Goal: Task Accomplishment & Management: Complete application form

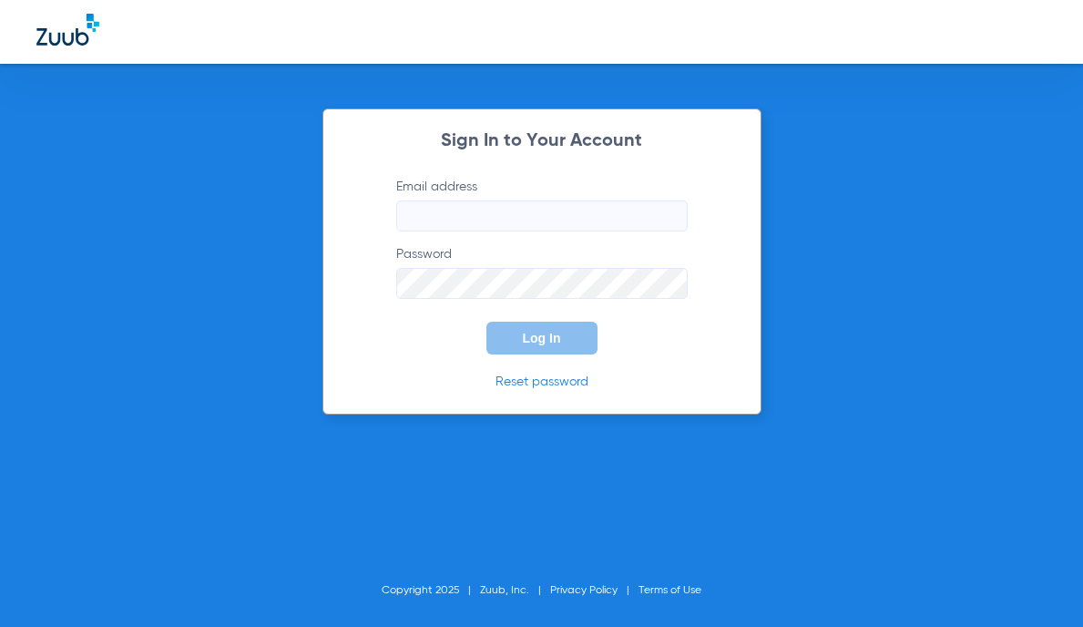
type input "[EMAIL_ADDRESS][DOMAIN_NAME]"
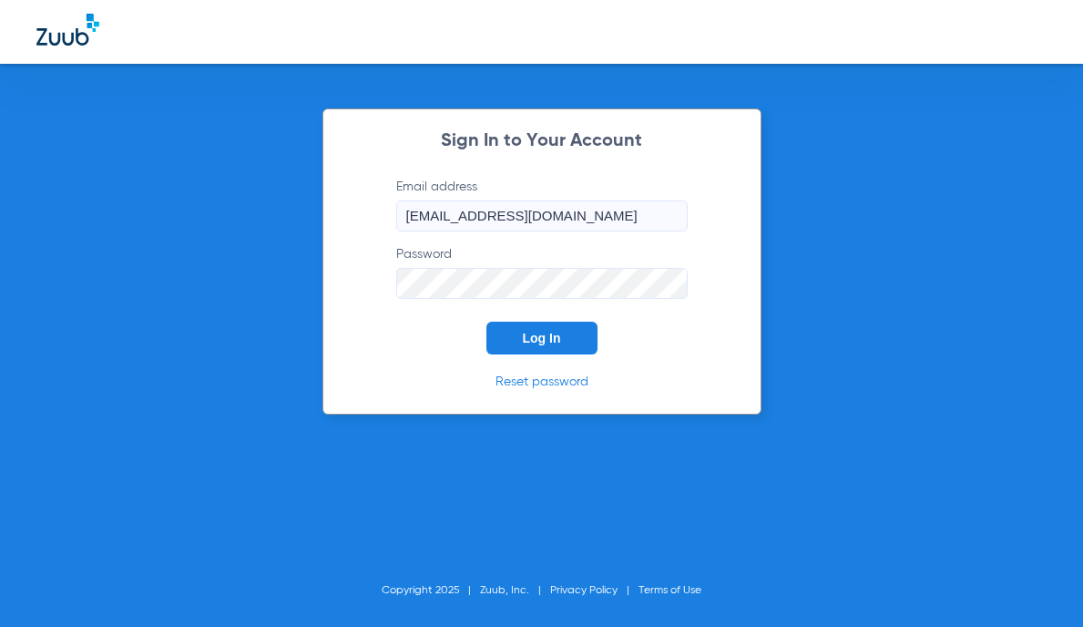
click at [571, 327] on button "Log In" at bounding box center [541, 338] width 111 height 33
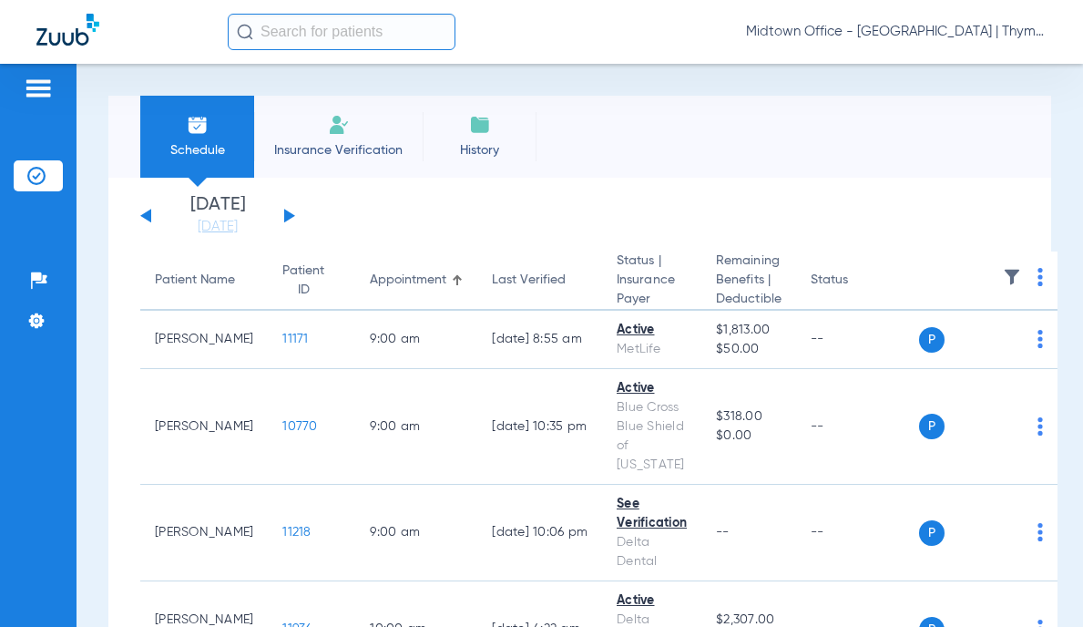
click at [325, 32] on input "text" at bounding box center [342, 32] width 228 height 36
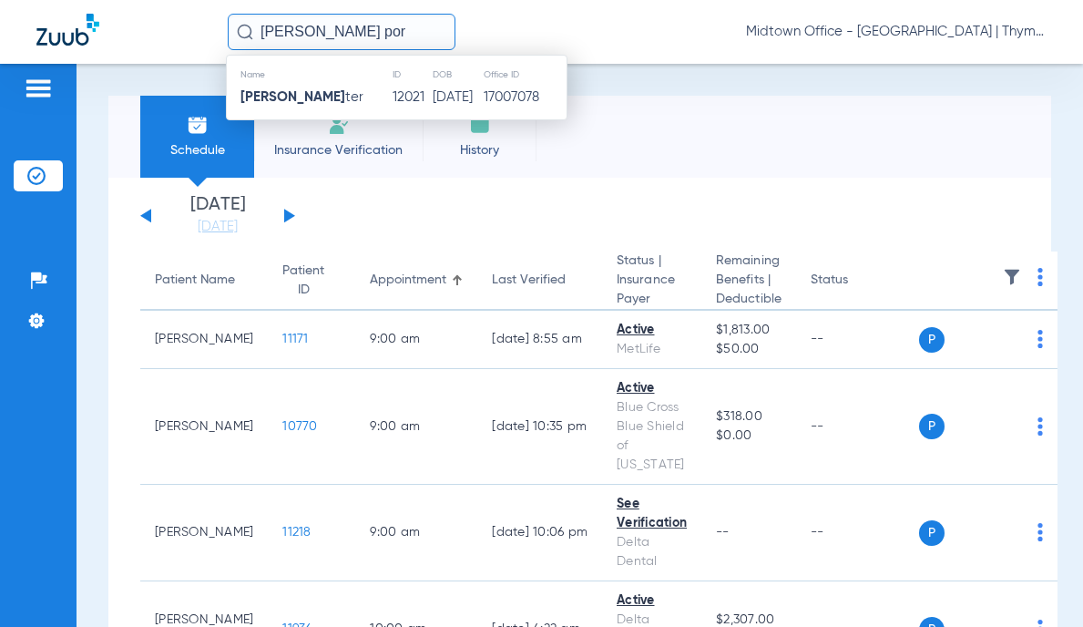
type input "[PERSON_NAME] por"
click at [325, 94] on td "[PERSON_NAME] ter" at bounding box center [309, 98] width 165 height 26
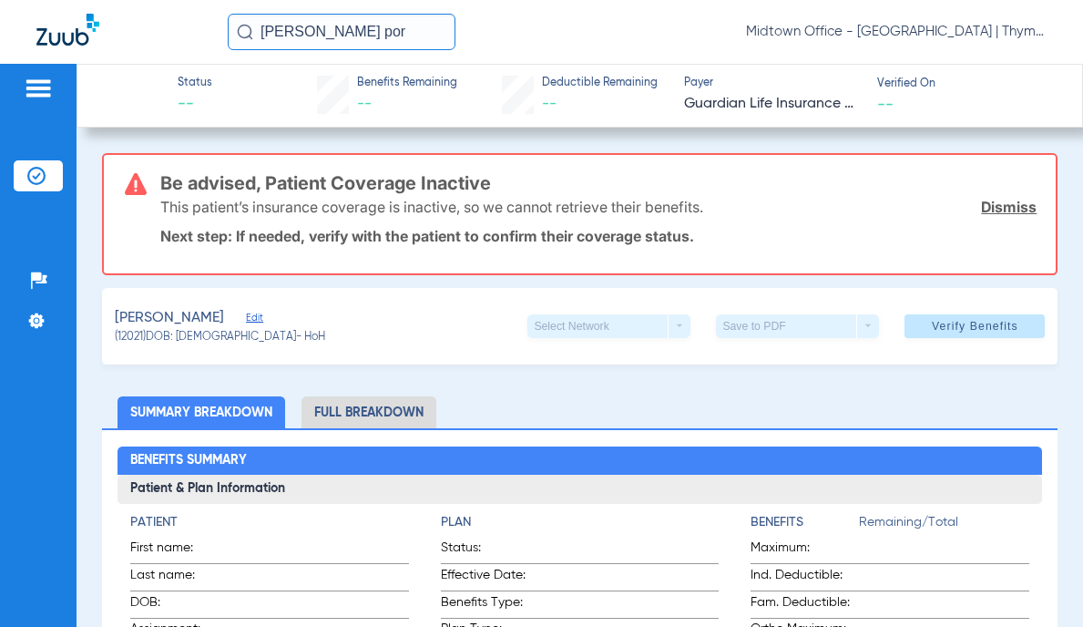
click at [1002, 210] on link "Dismiss" at bounding box center [1009, 207] width 56 height 18
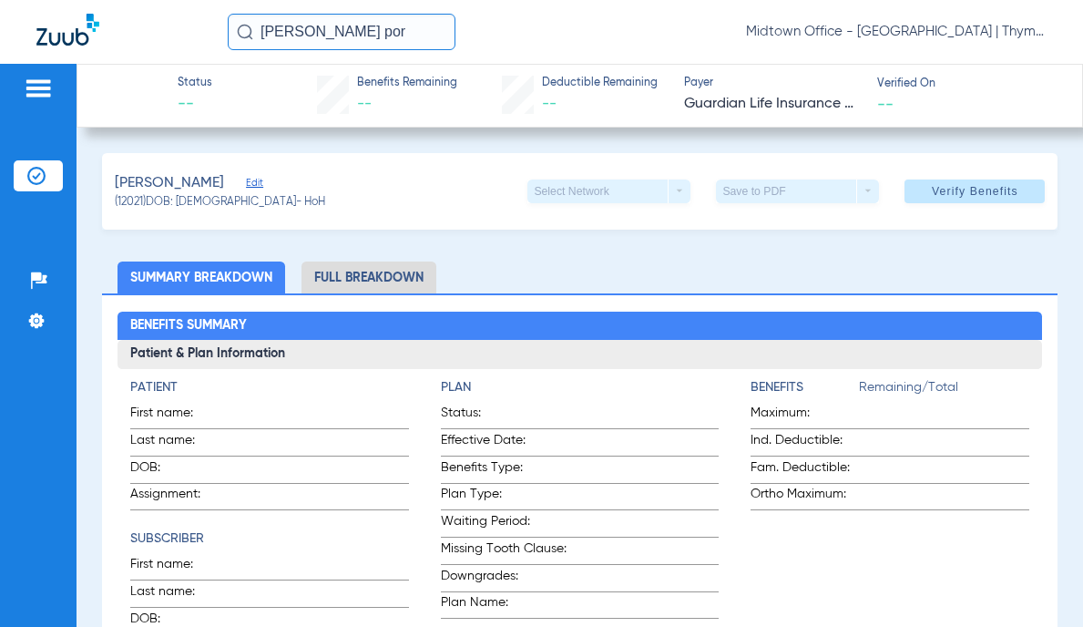
click at [402, 271] on li "Full Breakdown" at bounding box center [369, 277] width 135 height 32
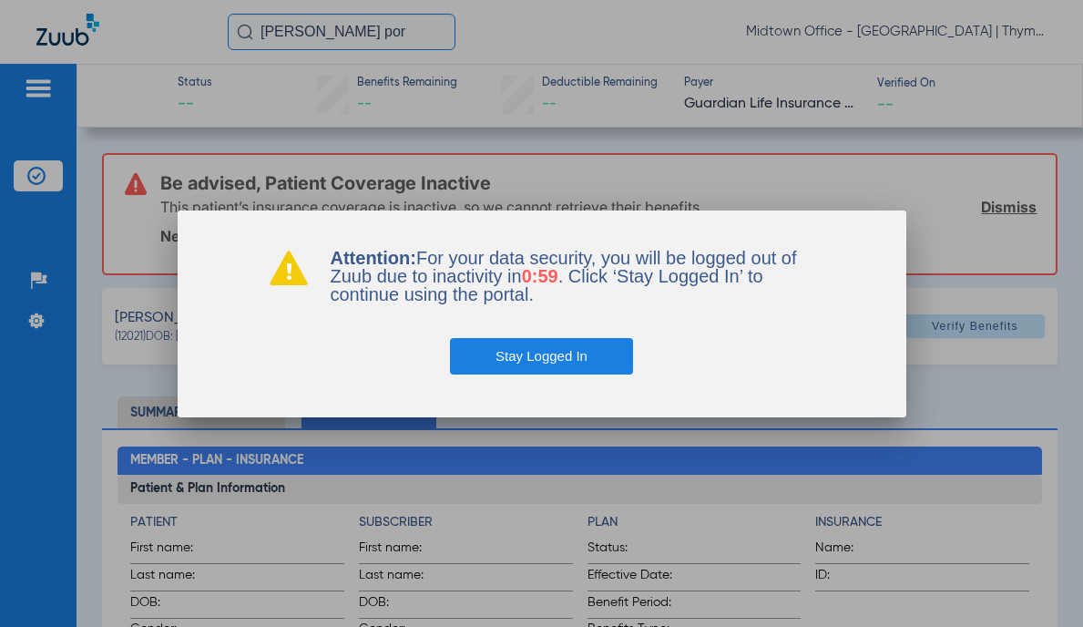
click at [555, 350] on button "Stay Logged In" at bounding box center [541, 356] width 183 height 36
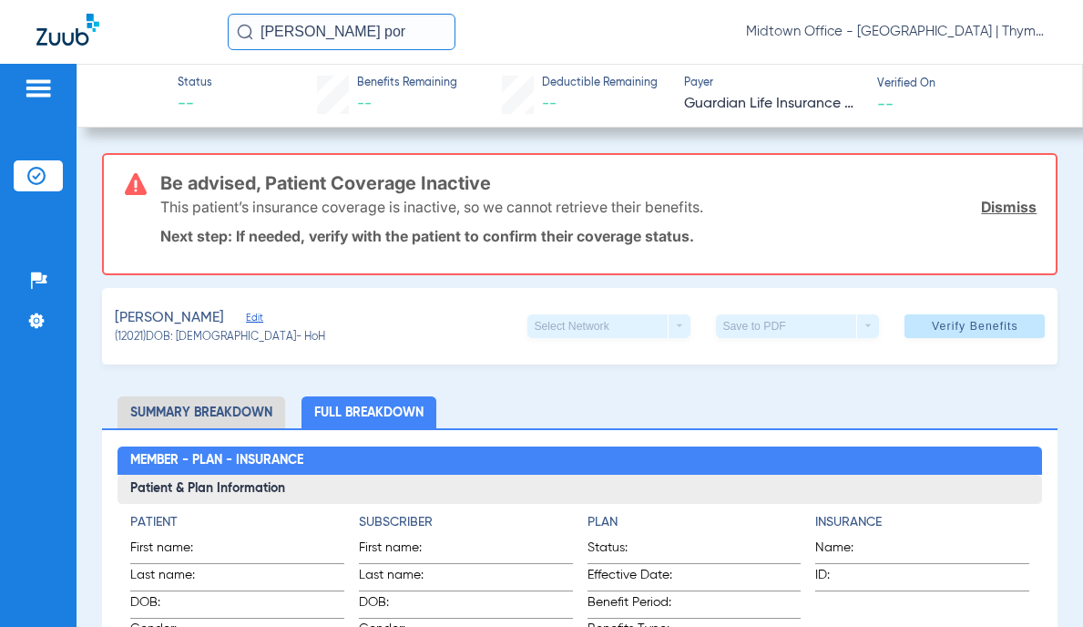
click at [46, 96] on img at bounding box center [38, 88] width 29 height 22
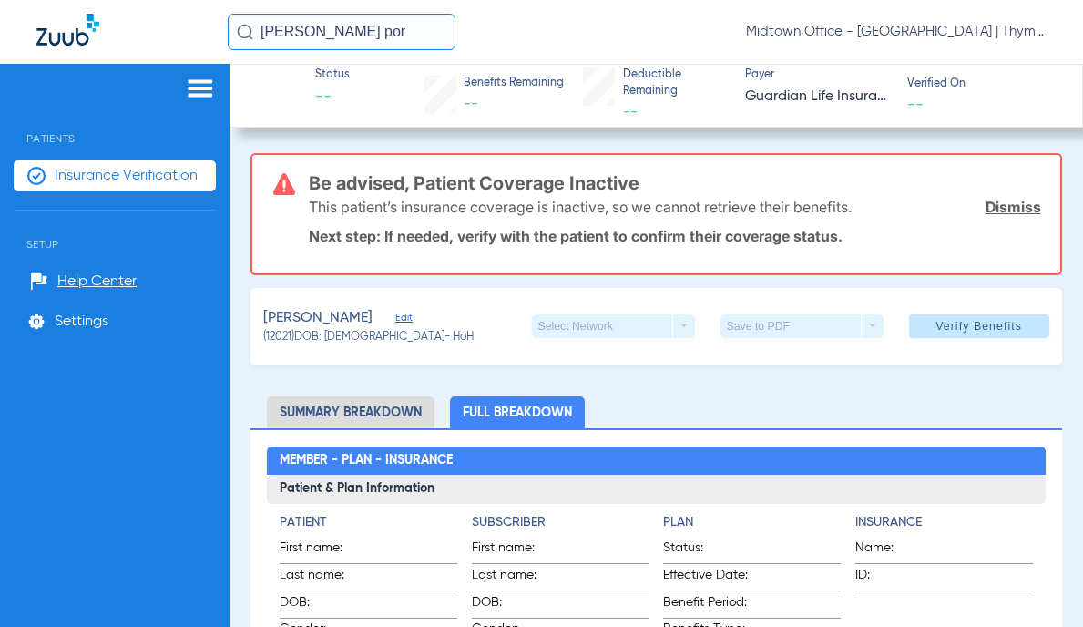
click at [118, 170] on span "Insurance Verification" at bounding box center [126, 176] width 143 height 18
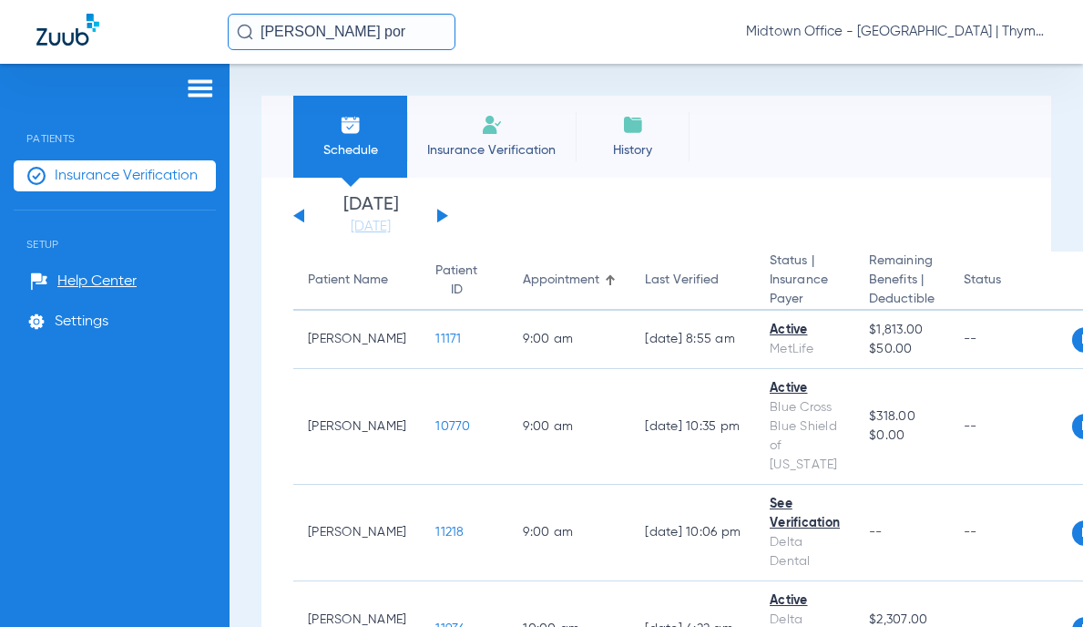
click at [476, 126] on li "Insurance Verification" at bounding box center [491, 137] width 169 height 82
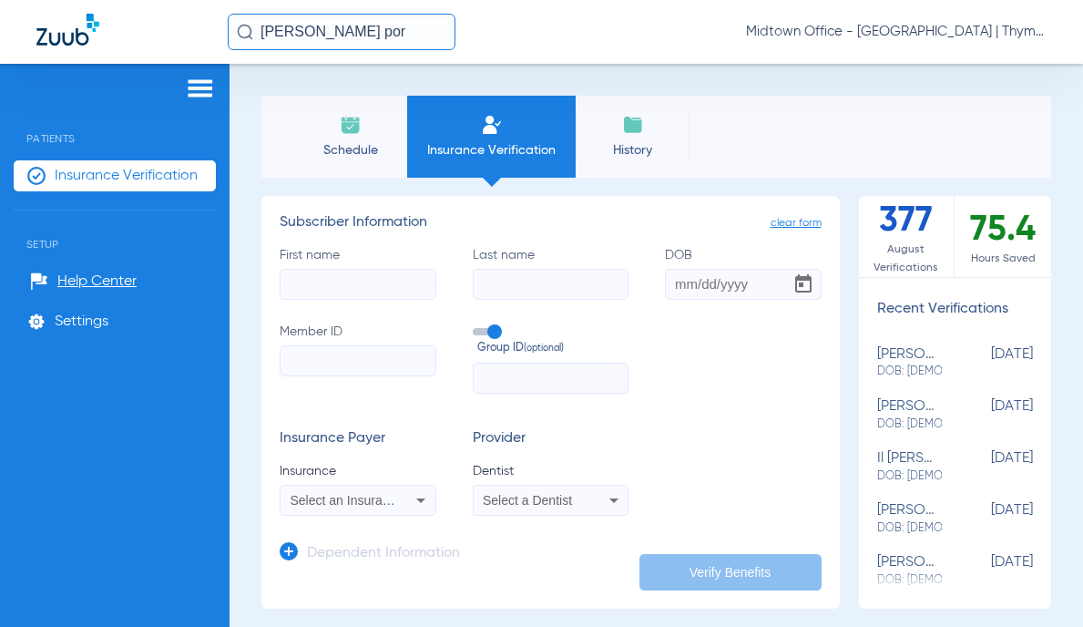
click at [401, 499] on div "Select an Insurance" at bounding box center [358, 500] width 155 height 22
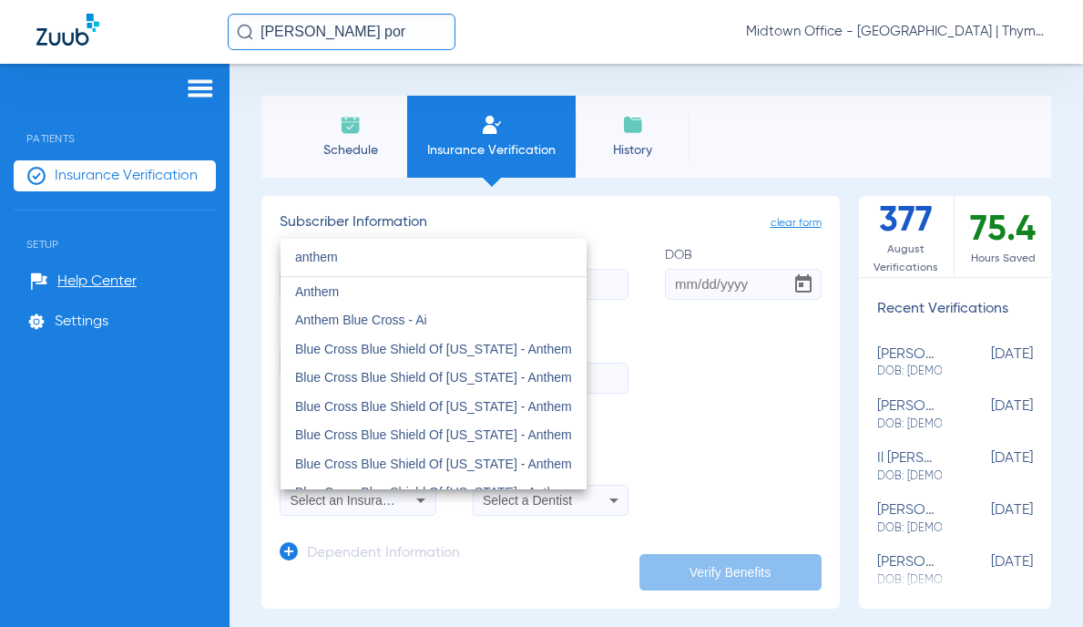
type input "anthem"
click at [408, 317] on span "Anthem Blue Cross - Ai" at bounding box center [361, 319] width 132 height 15
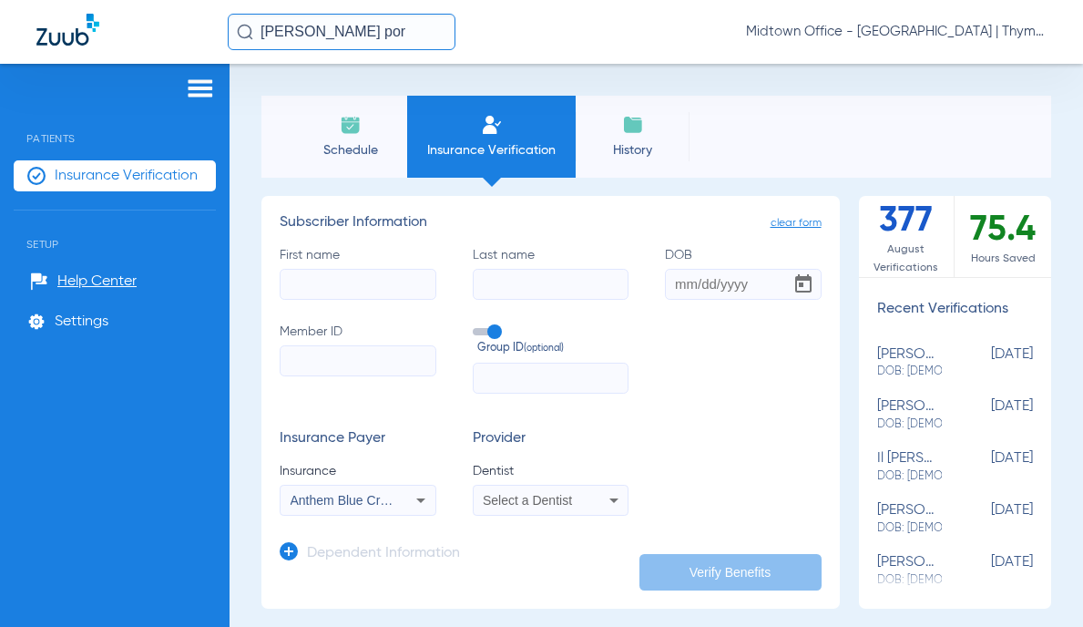
click at [367, 286] on input "First name" at bounding box center [358, 284] width 157 height 31
click at [347, 281] on input "First name Required" at bounding box center [358, 284] width 157 height 31
type input "[PERSON_NAME]"
type input "[DATE]"
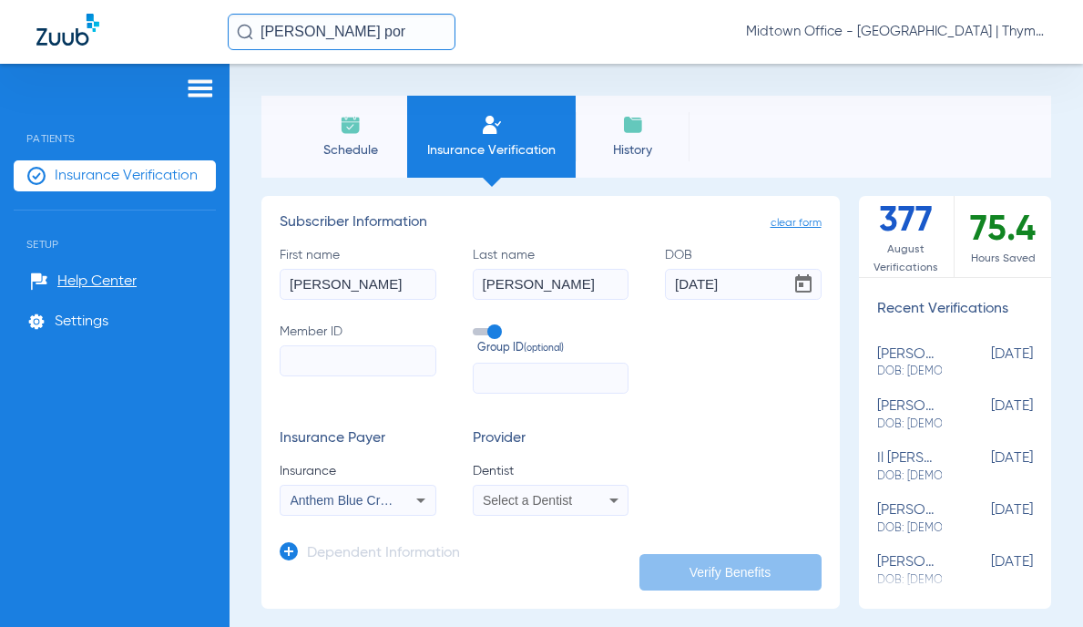
click at [353, 362] on input "Member ID" at bounding box center [358, 360] width 157 height 31
paste input "MPQ795W18944"
type input "MPQ795W18944"
drag, startPoint x: 494, startPoint y: 334, endPoint x: 413, endPoint y: 383, distance: 94.4
click at [493, 334] on span at bounding box center [486, 331] width 27 height 7
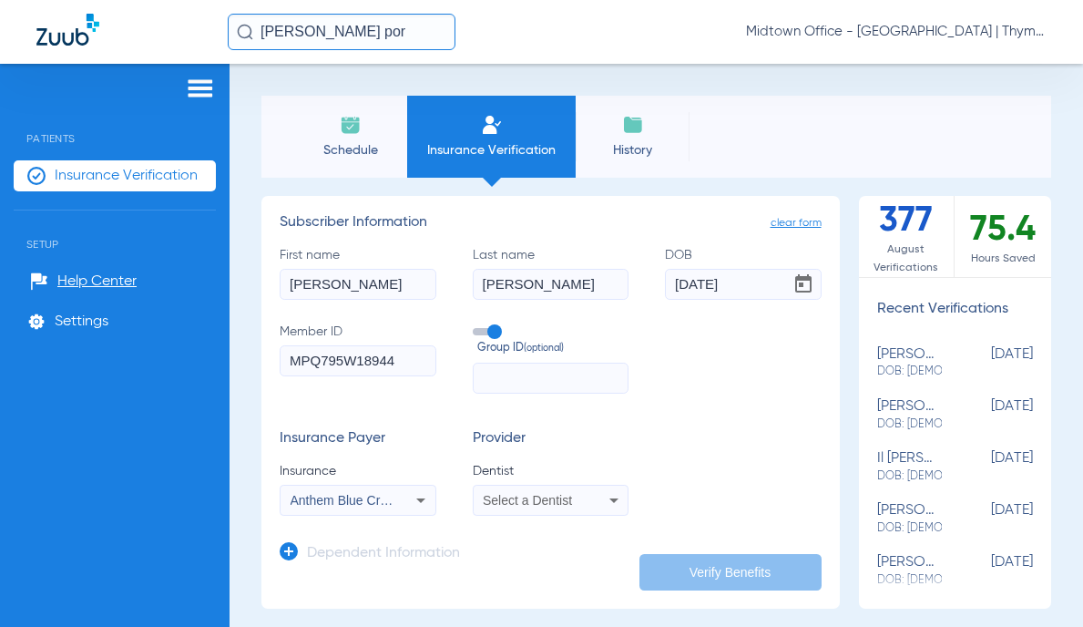
click at [476, 325] on input "Group ID (optional)" at bounding box center [476, 325] width 0 height 0
click at [403, 486] on mat-select "Anthem Blue Cross - Ai" at bounding box center [358, 500] width 157 height 31
click at [558, 486] on mat-select "Select a Dentist" at bounding box center [551, 500] width 157 height 31
click at [581, 503] on div "Select a Dentist" at bounding box center [537, 500] width 108 height 13
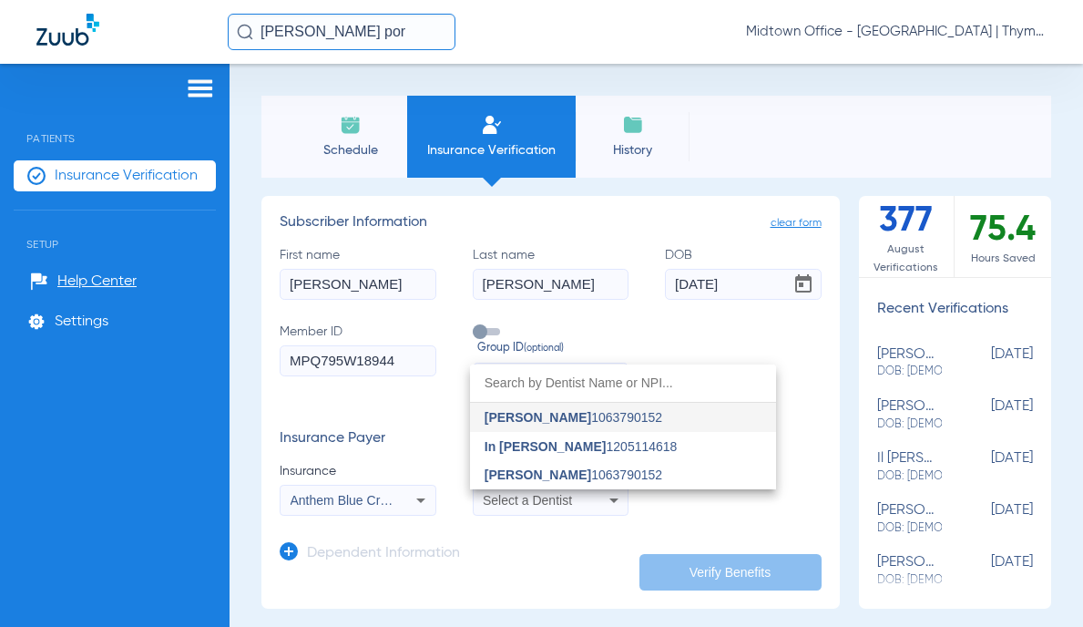
click at [569, 473] on span "[PERSON_NAME]" at bounding box center [538, 474] width 107 height 15
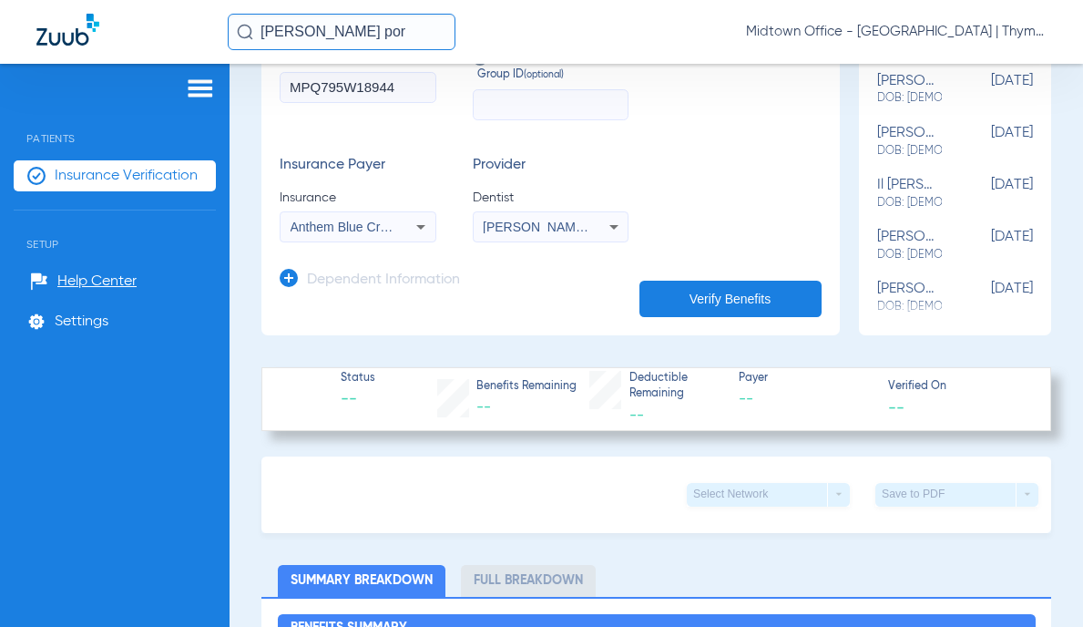
scroll to position [364, 0]
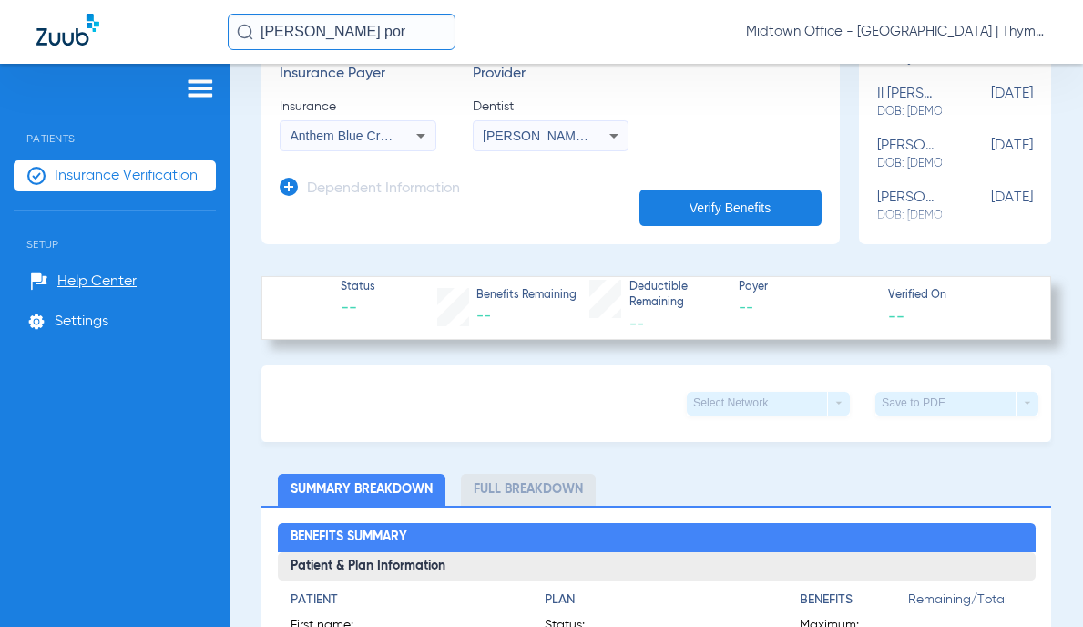
click at [705, 204] on button "Verify Benefits" at bounding box center [730, 207] width 182 height 36
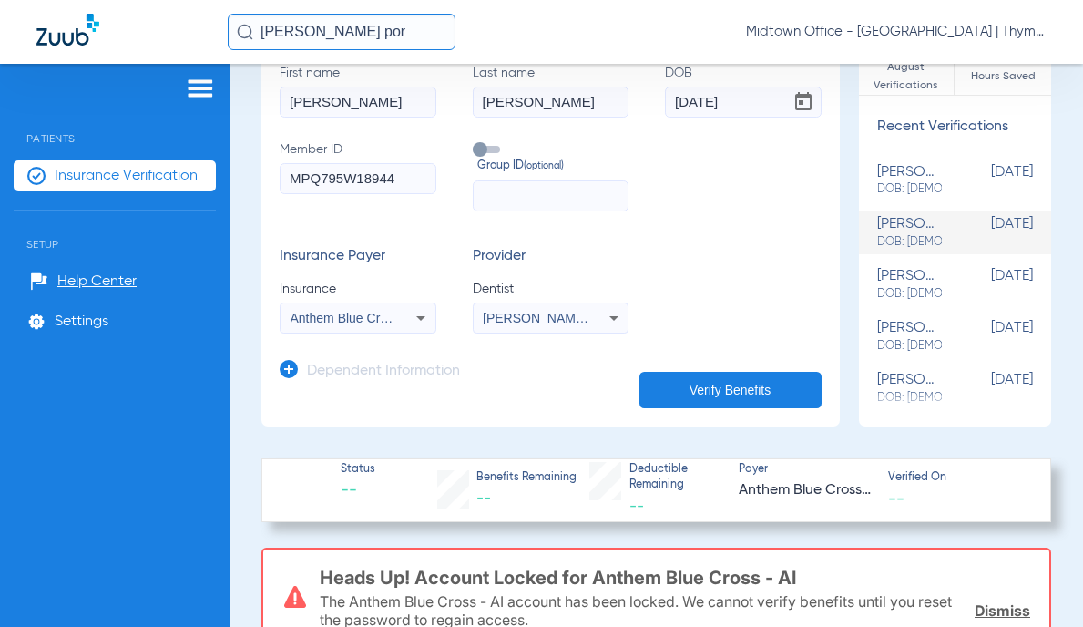
scroll to position [0, 0]
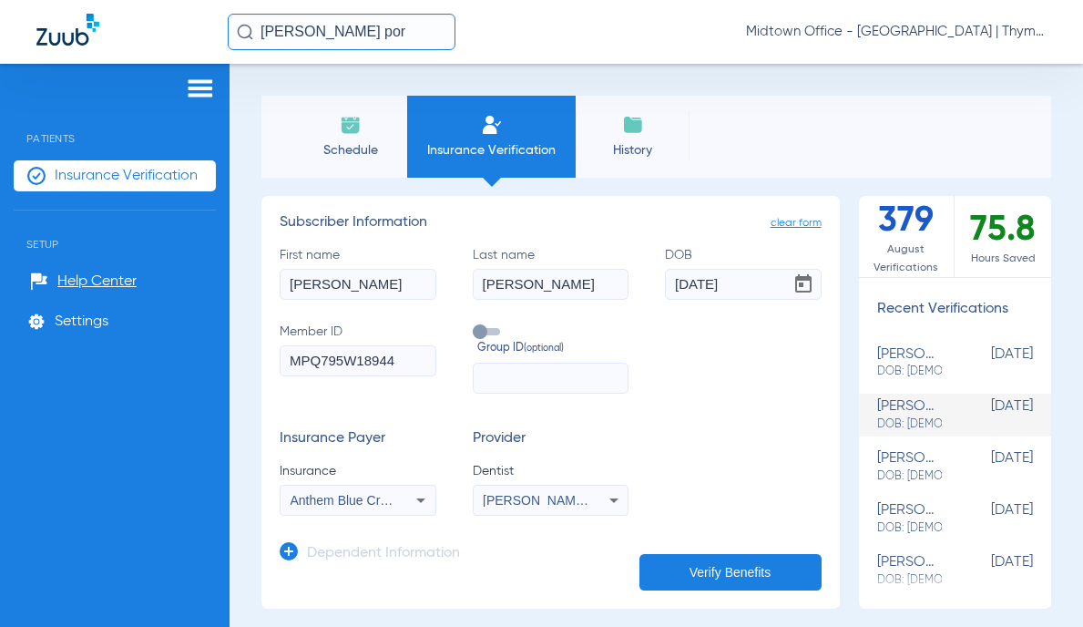
click at [296, 28] on input "[PERSON_NAME] por" at bounding box center [342, 32] width 228 height 36
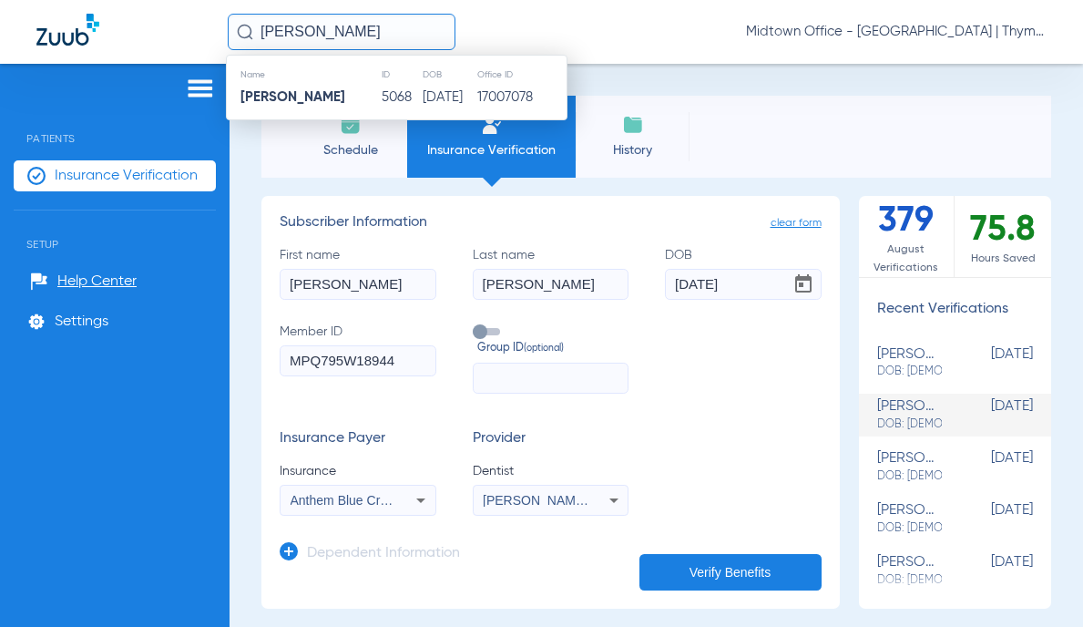
type input "[PERSON_NAME]"
click at [324, 103] on td "[PERSON_NAME]" at bounding box center [304, 98] width 154 height 26
